Goal: Transaction & Acquisition: Purchase product/service

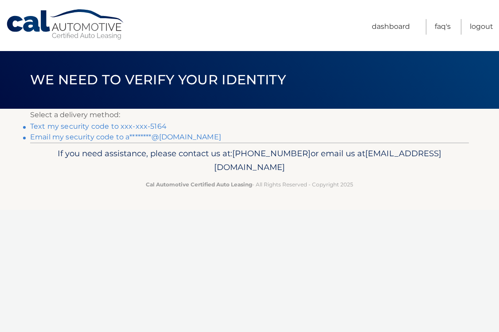
click at [161, 137] on link "Email my security code to a********@msn.com" at bounding box center [125, 137] width 191 height 8
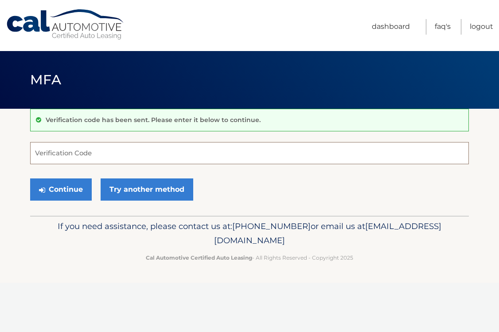
click at [114, 155] on input "Verification Code" at bounding box center [249, 153] width 439 height 22
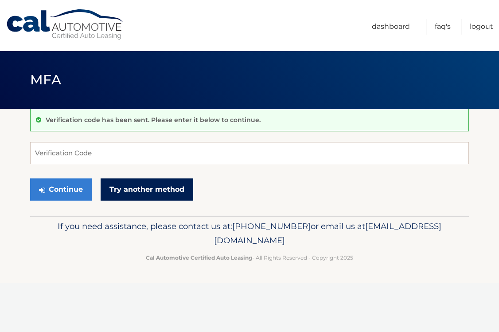
click at [126, 191] on link "Try another method" at bounding box center [147, 189] width 93 height 22
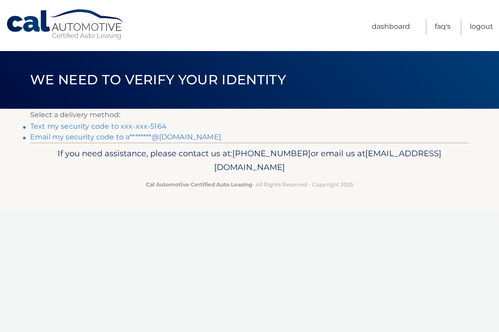
click at [163, 137] on link "Email my security code to a********@msn.com" at bounding box center [125, 137] width 191 height 8
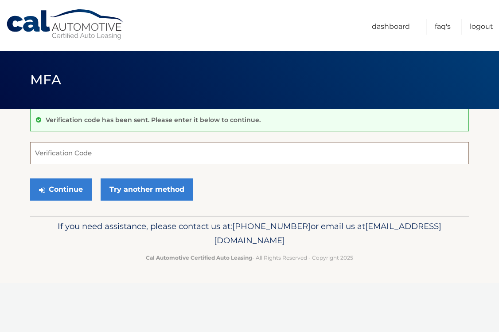
click at [129, 153] on input "Verification Code" at bounding box center [249, 153] width 439 height 22
type input "361076"
click at [30, 178] on button "Continue" at bounding box center [61, 189] width 62 height 22
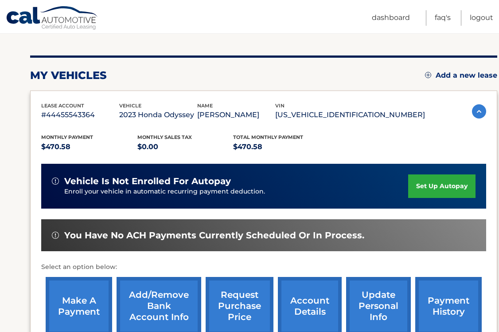
scroll to position [94, 0]
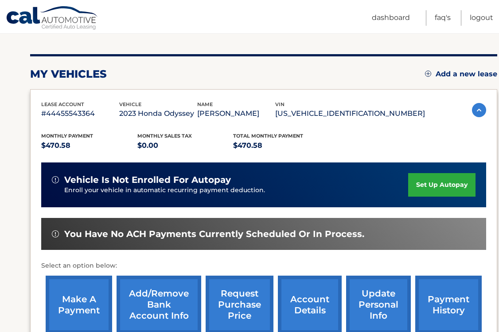
click at [451, 299] on link "payment history" at bounding box center [449, 304] width 67 height 58
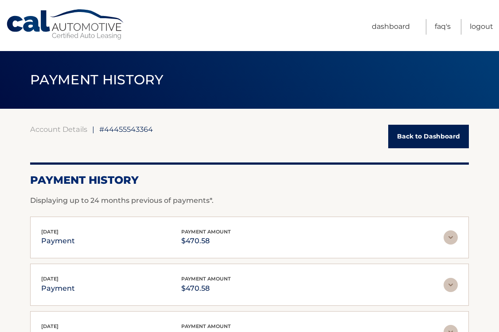
click at [420, 137] on link "Back to Dashboard" at bounding box center [429, 137] width 81 height 24
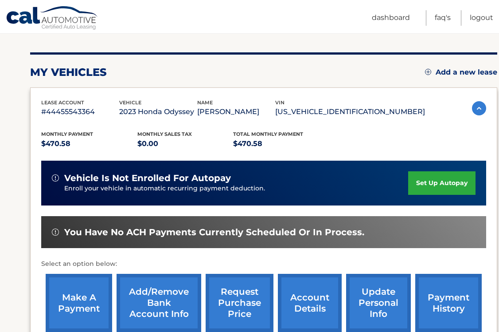
scroll to position [94, 0]
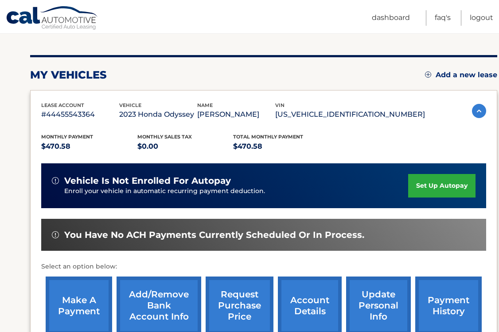
click at [444, 292] on link "payment history" at bounding box center [449, 305] width 67 height 58
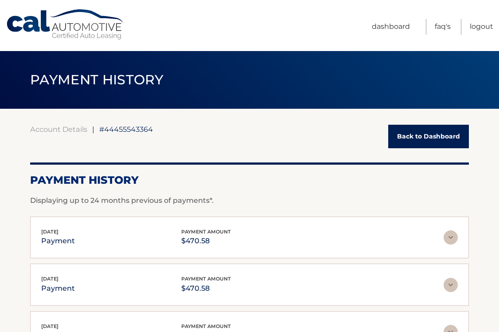
click at [422, 137] on link "Back to Dashboard" at bounding box center [429, 137] width 81 height 24
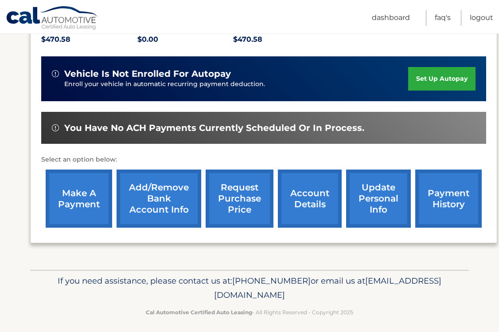
scroll to position [205, 0]
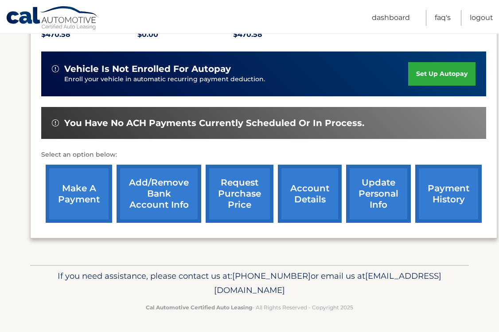
click at [73, 193] on link "make a payment" at bounding box center [79, 194] width 67 height 58
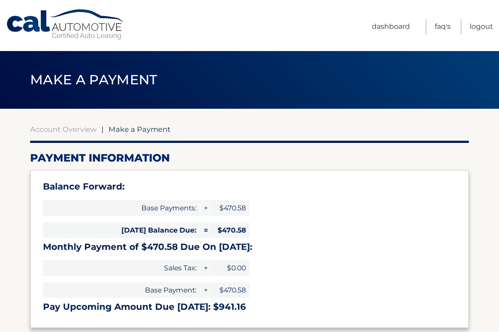
select select "NTIzZDliMDctYTQyMi00ZmM0LWI2MWEtMzI0YWU5ZDE4ZWNi"
click at [385, 26] on link "Dashboard" at bounding box center [391, 27] width 38 height 16
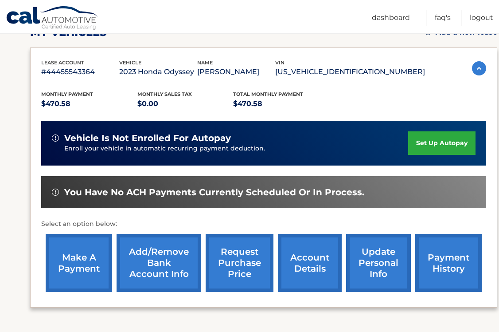
scroll to position [138, 0]
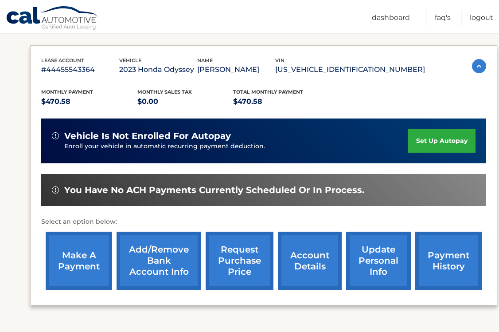
click at [172, 271] on link "Add/Remove bank account info" at bounding box center [159, 261] width 85 height 58
click at [287, 257] on link "account details" at bounding box center [310, 261] width 64 height 58
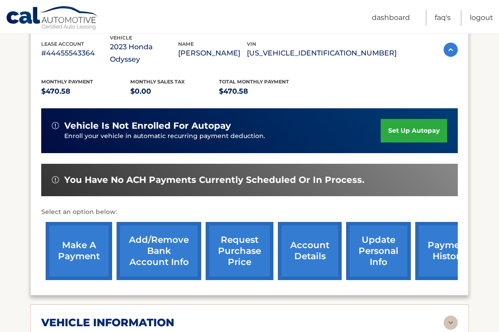
scroll to position [176, 0]
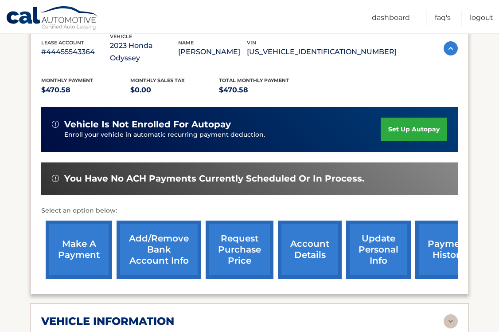
click at [65, 232] on link "make a payment" at bounding box center [79, 249] width 67 height 58
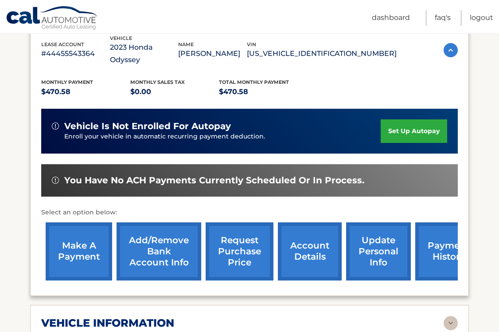
scroll to position [172, 0]
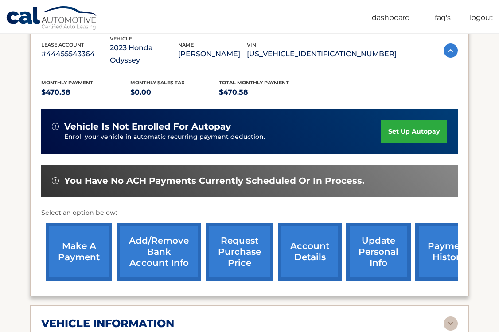
click at [442, 241] on link "payment history" at bounding box center [449, 252] width 67 height 58
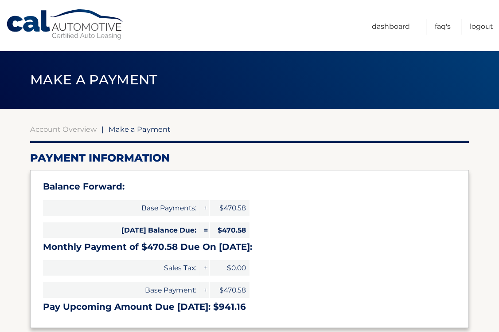
select select "NTIzZDliMDctYTQyMi00ZmM0LWI2MWEtMzI0YWU5ZDE4ZWNi"
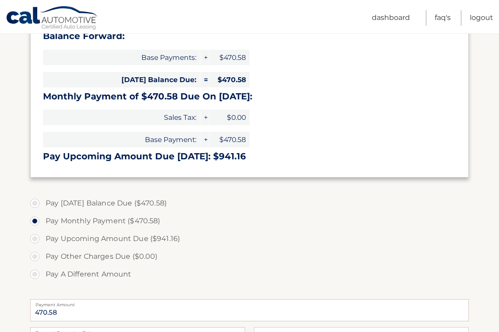
scroll to position [151, 0]
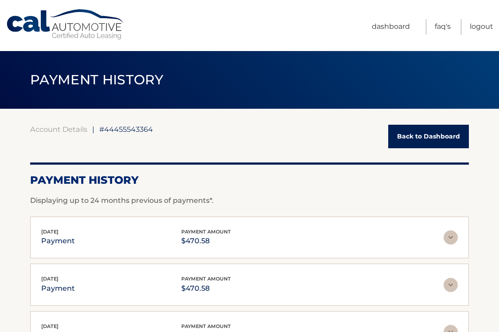
click at [414, 136] on link "Back to Dashboard" at bounding box center [429, 137] width 81 height 24
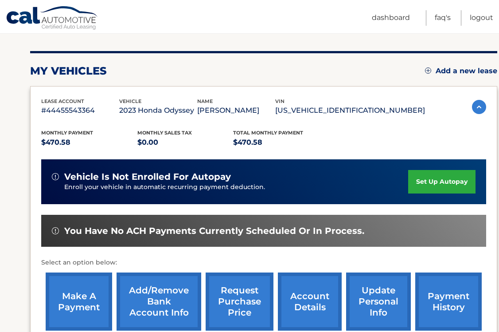
scroll to position [115, 0]
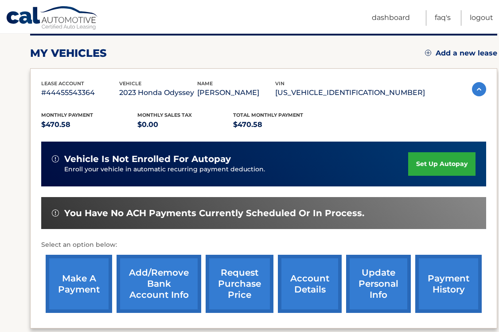
click at [77, 286] on link "make a payment" at bounding box center [79, 284] width 67 height 58
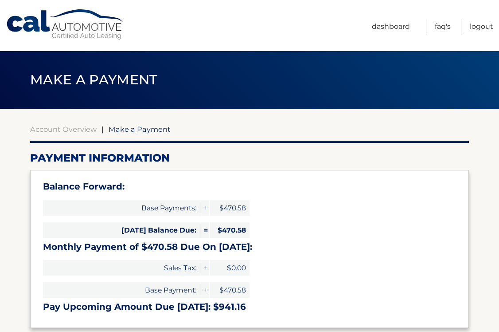
select select "NTIzZDliMDctYTQyMi00ZmM0LWI2MWEtMzI0YWU5ZDE4ZWNi"
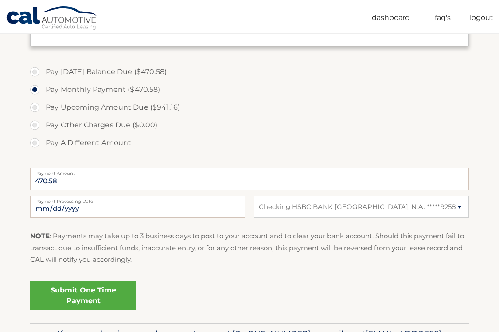
scroll to position [294, 0]
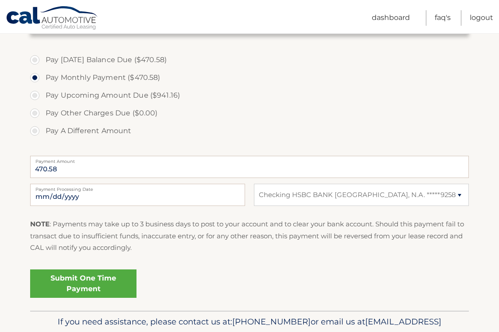
click at [77, 286] on link "Submit One Time Payment" at bounding box center [83, 283] width 106 height 28
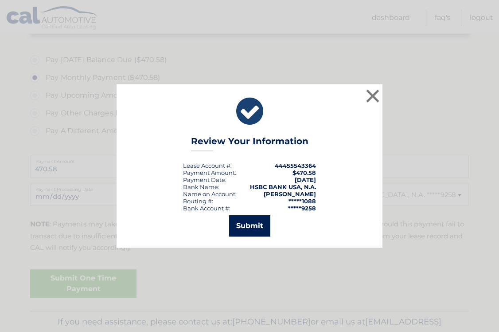
click at [249, 227] on button "Submit" at bounding box center [249, 225] width 41 height 21
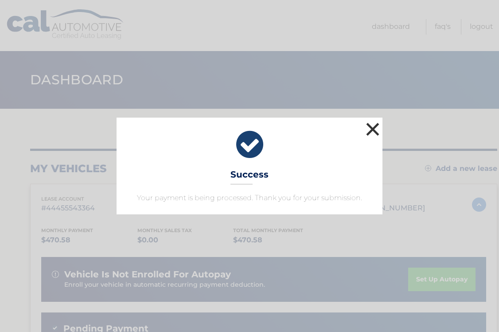
click at [376, 128] on button "×" at bounding box center [373, 129] width 18 height 18
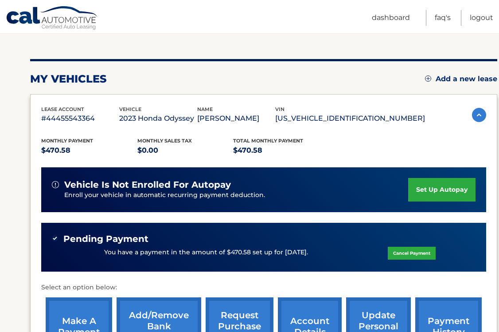
scroll to position [91, 0]
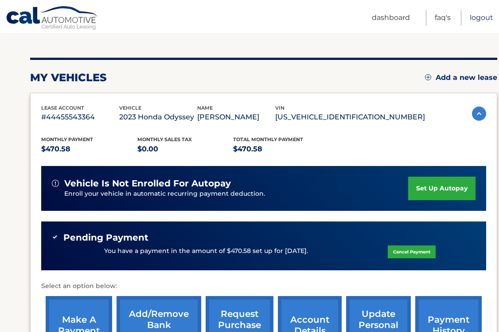
click at [480, 17] on link "Logout" at bounding box center [482, 18] width 24 height 16
